Goal: Task Accomplishment & Management: Manage account settings

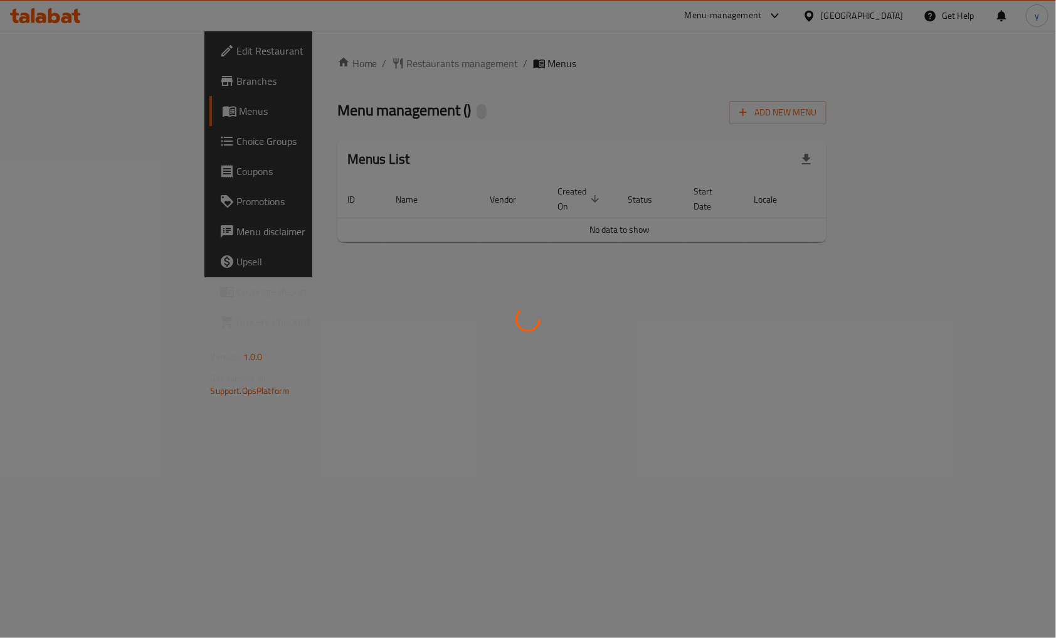
click at [354, 78] on div at bounding box center [528, 319] width 1056 height 638
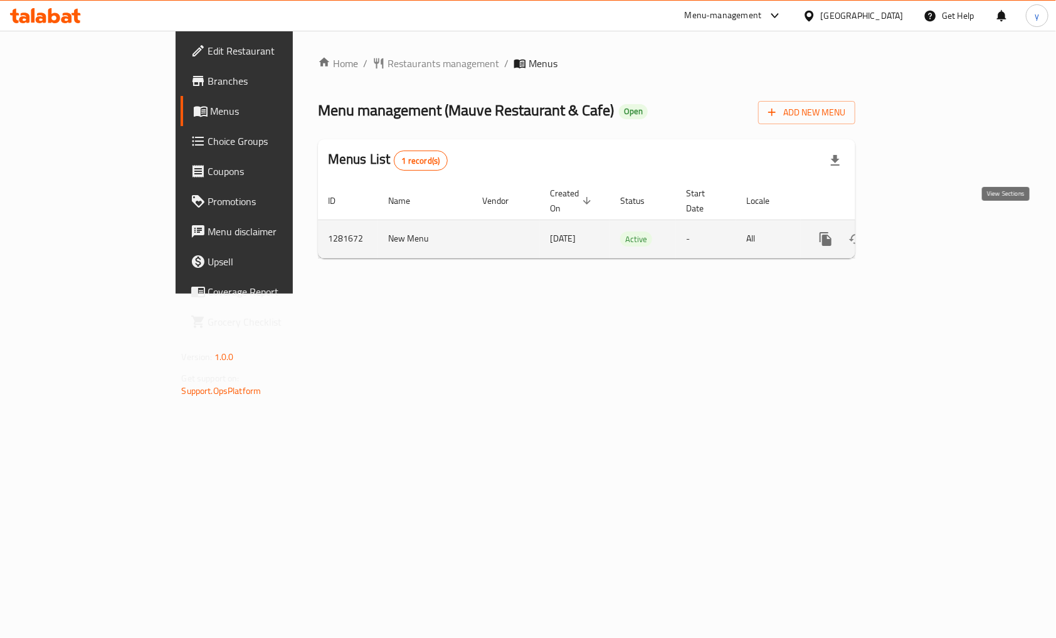
click at [924, 231] on icon "enhanced table" at bounding box center [915, 238] width 15 height 15
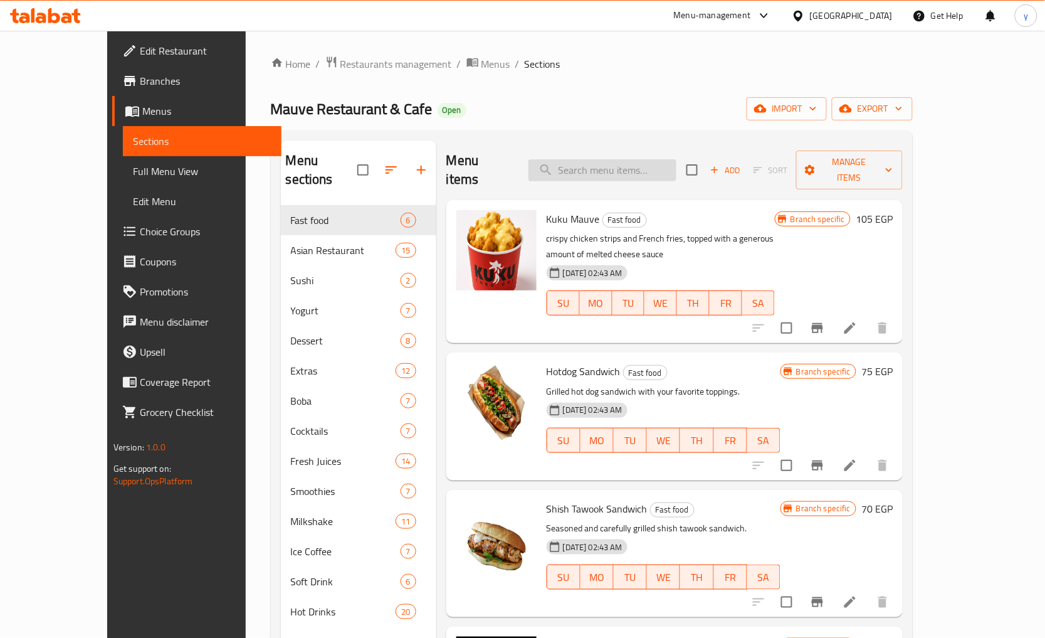
click at [654, 166] on input "search" at bounding box center [603, 170] width 148 height 22
paste input "Hot Chicken Roll"
type input "Hot Chicken Roll"
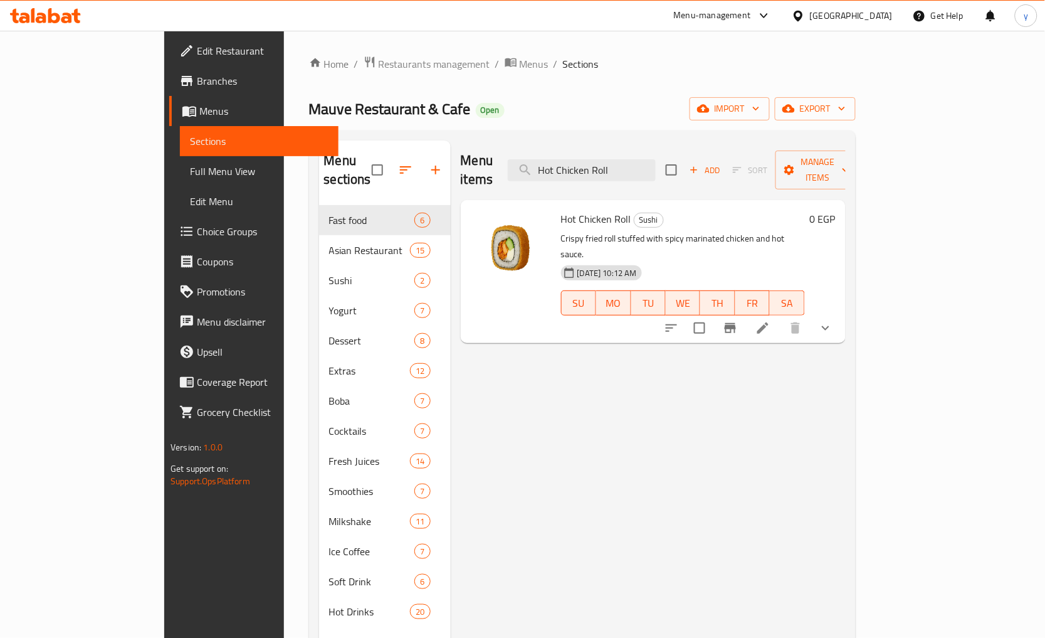
click at [771, 320] on icon at bounding box center [762, 327] width 15 height 15
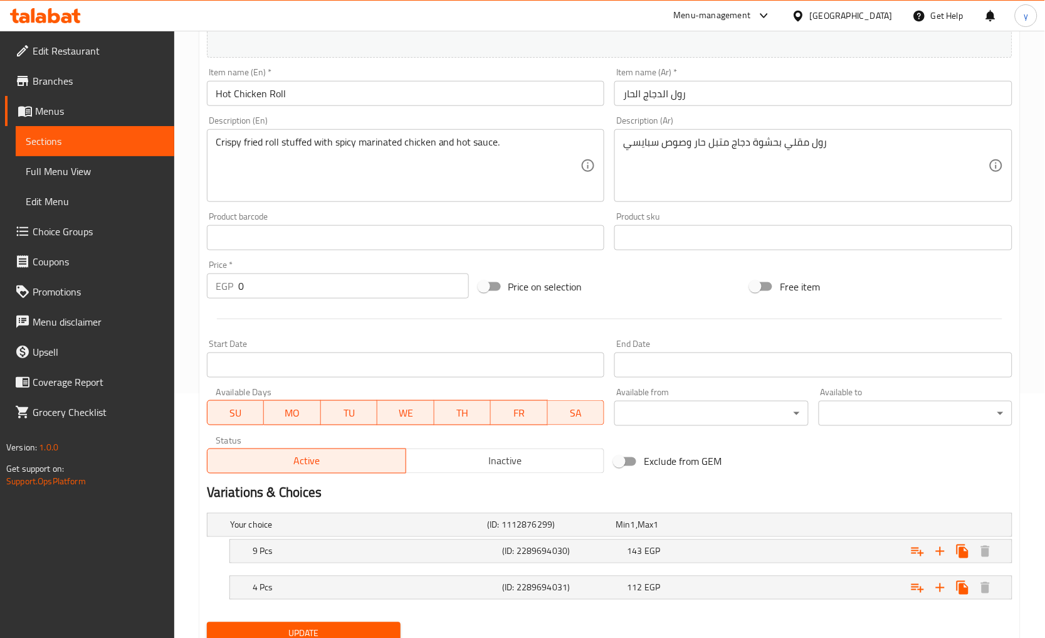
scroll to position [85, 0]
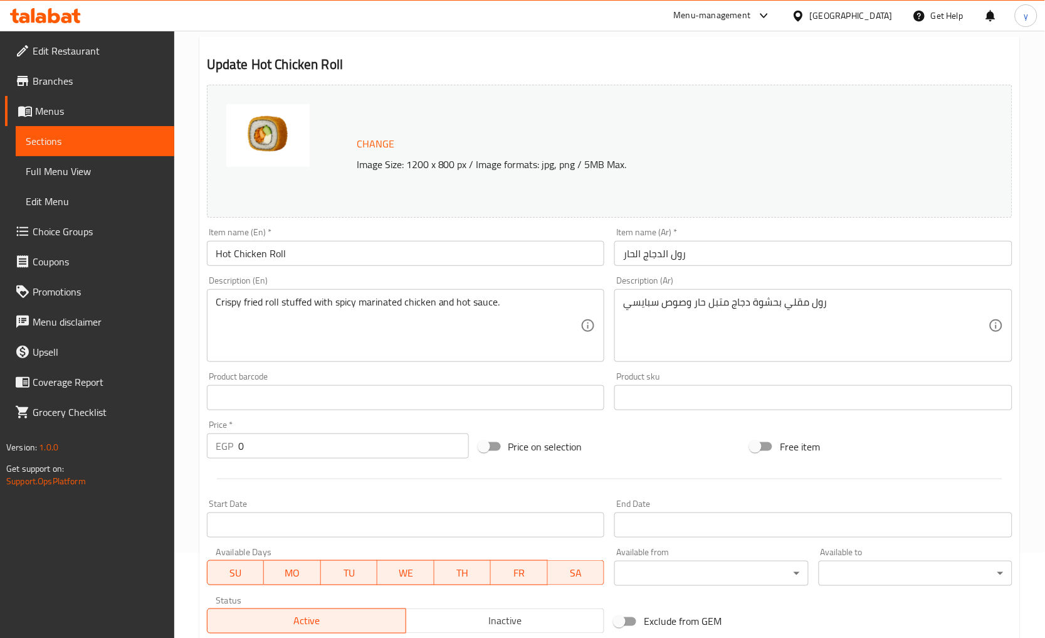
drag, startPoint x: 116, startPoint y: 433, endPoint x: 4, endPoint y: 431, distance: 111.6
click at [109, 433] on footer "Version: 1.0.0 Get support on: Support.OpsPlatform" at bounding box center [87, 464] width 174 height 64
